Goal: Information Seeking & Learning: Learn about a topic

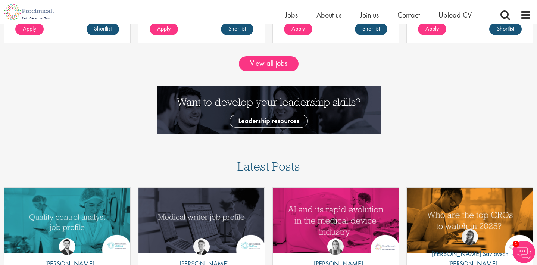
scroll to position [769, 0]
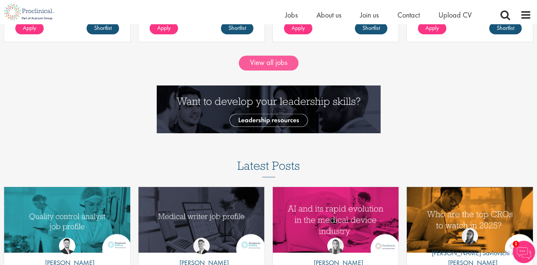
click at [282, 65] on link "View all jobs" at bounding box center [269, 63] width 60 height 15
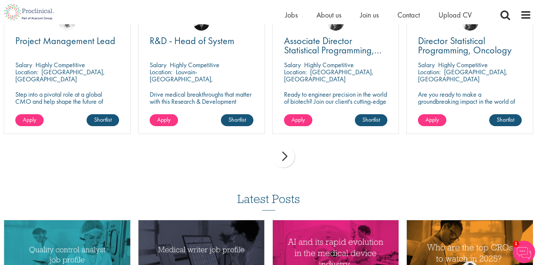
scroll to position [549, 0]
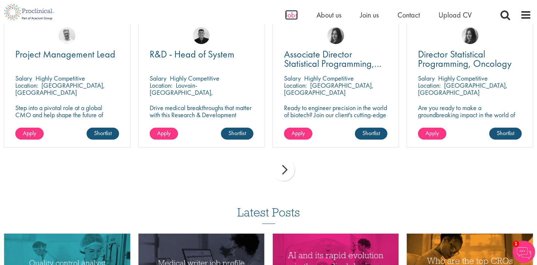
click at [294, 12] on span "Jobs" at bounding box center [291, 15] width 13 height 10
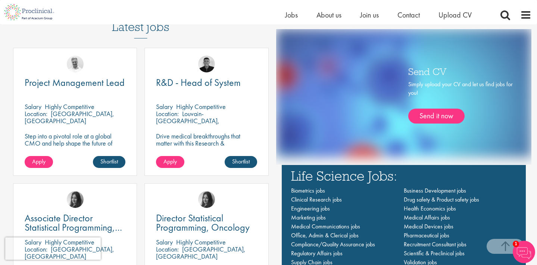
scroll to position [425, 0]
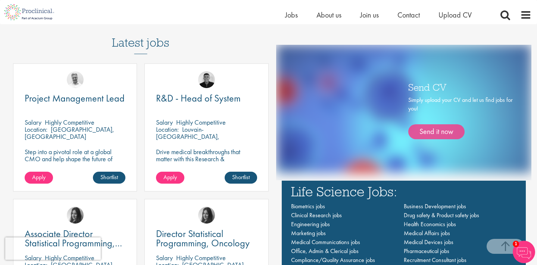
click at [436, 134] on link "Send it now" at bounding box center [437, 131] width 56 height 15
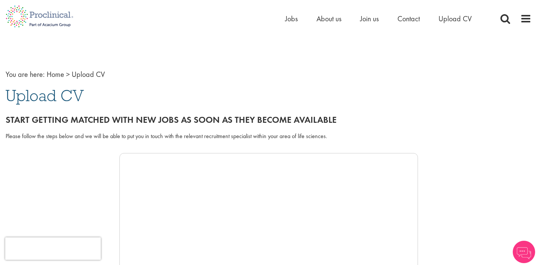
click at [288, 25] on div "Home Jobs About us Join us Contact Upload CV" at bounding box center [387, 20] width 205 height 15
click at [289, 19] on span "Jobs" at bounding box center [291, 19] width 13 height 10
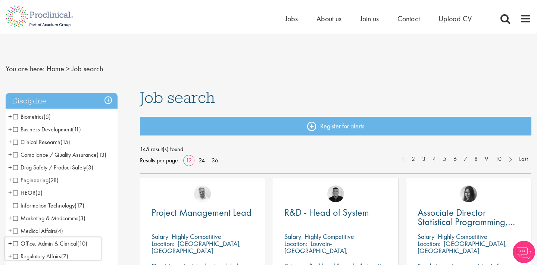
click at [15, 141] on span "Clinical Research" at bounding box center [36, 142] width 47 height 8
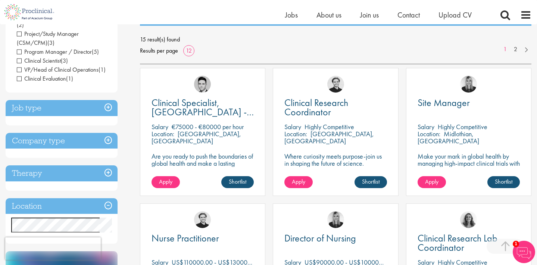
scroll to position [124, 0]
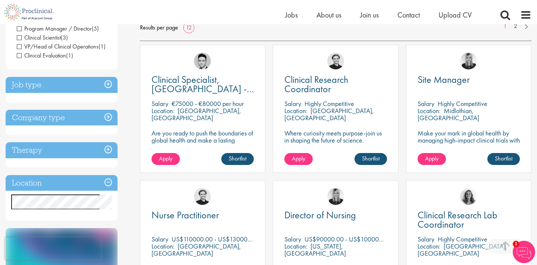
click at [94, 175] on h3 "Location" at bounding box center [62, 183] width 112 height 16
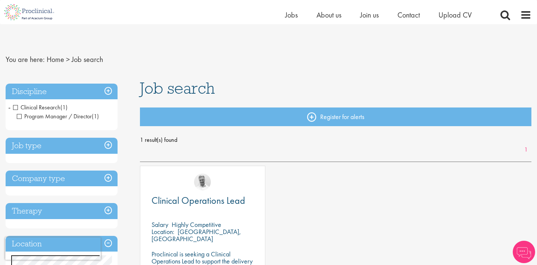
scroll to position [84, 0]
